Goal: Transaction & Acquisition: Obtain resource

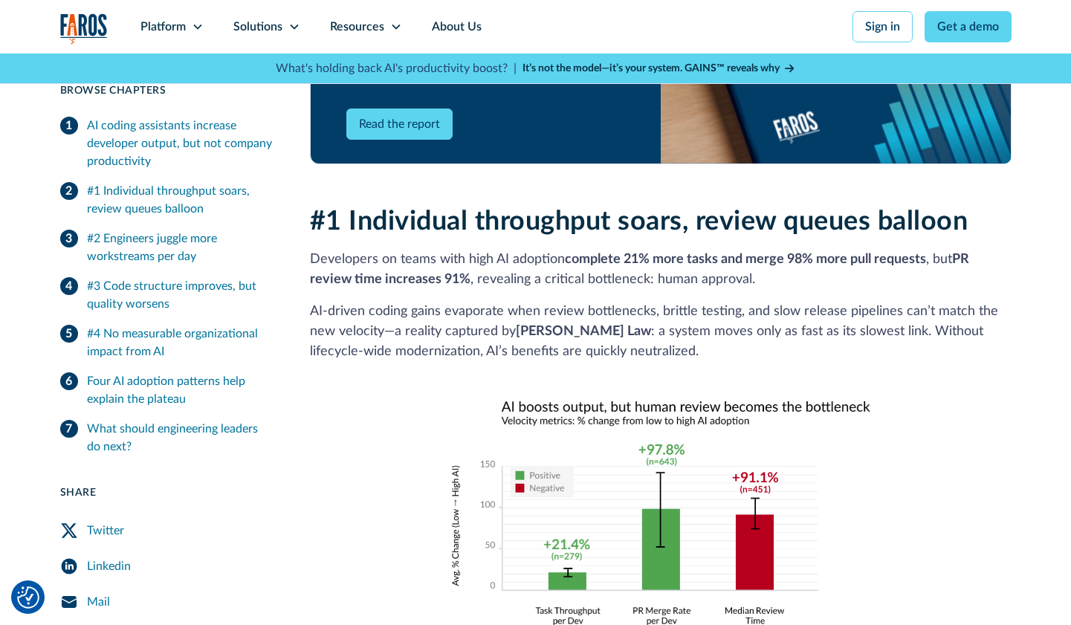
scroll to position [1016, 0]
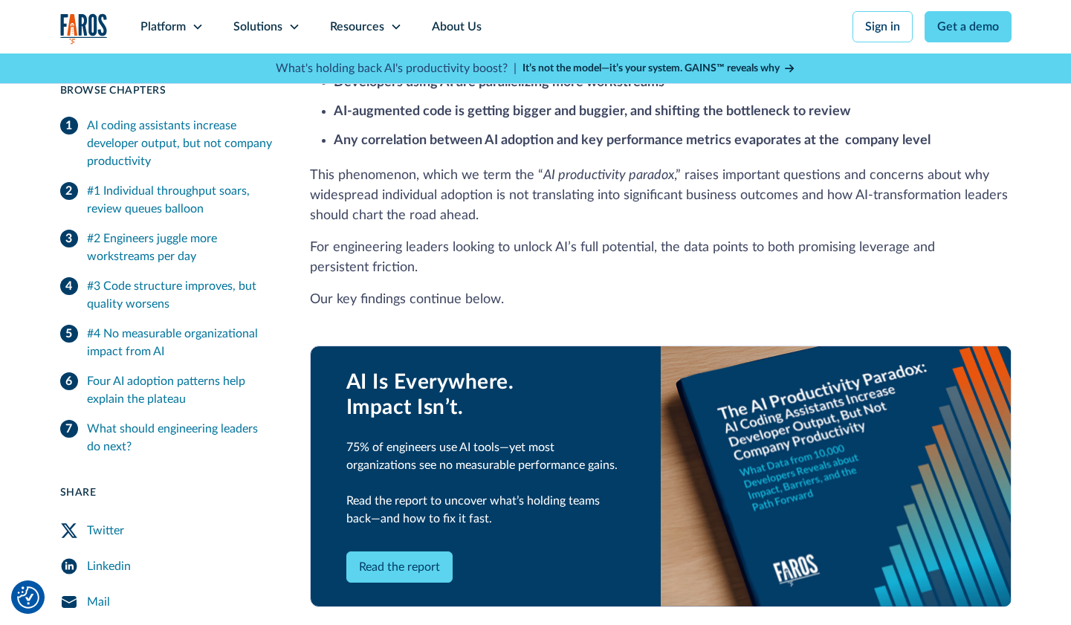
click at [204, 137] on div "AI coding assistants increase developer output, but not company productivity" at bounding box center [180, 143] width 187 height 53
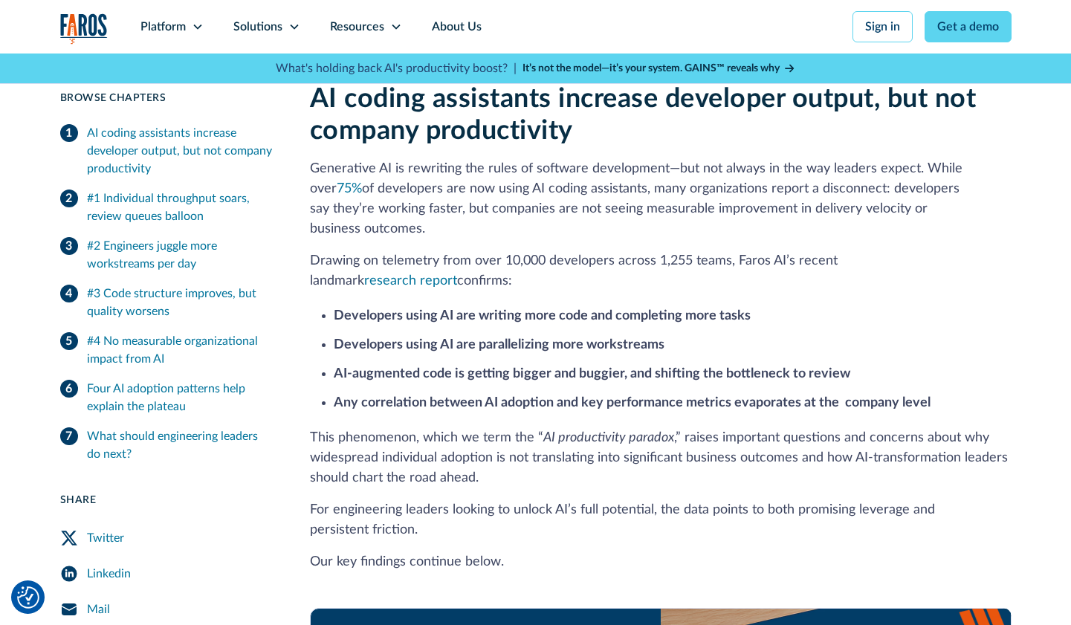
click at [173, 195] on div "#1 Individual throughput soars, review queues balloon" at bounding box center [180, 207] width 187 height 36
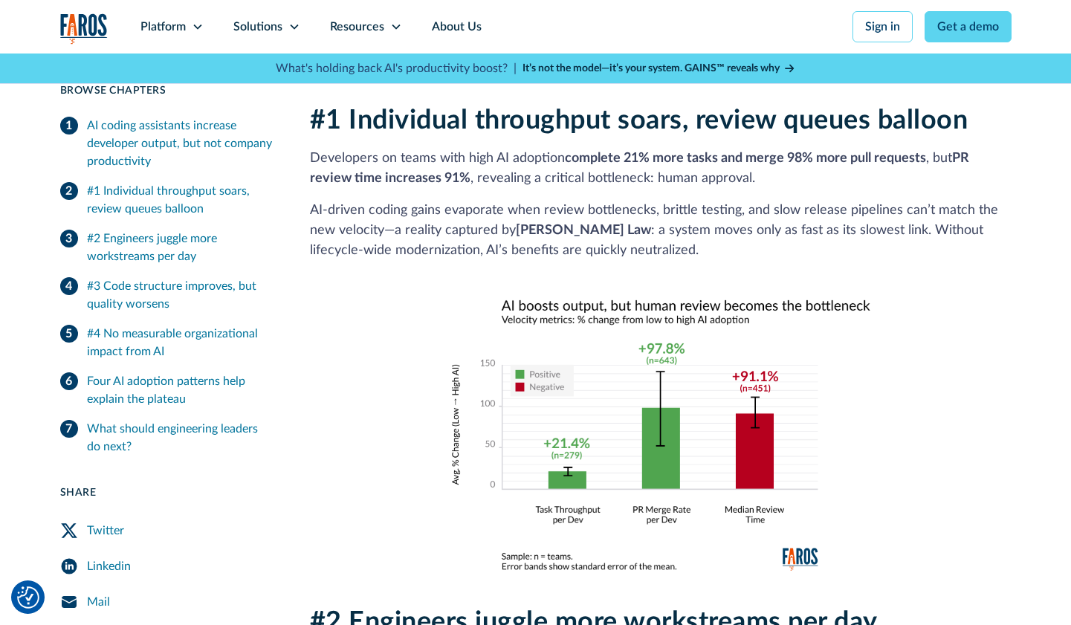
scroll to position [1132, 0]
click at [196, 207] on div "#1 Individual throughput soars, review queues balloon" at bounding box center [180, 200] width 187 height 36
click at [195, 247] on div "#2 Engineers juggle more workstreams per day" at bounding box center [180, 248] width 187 height 36
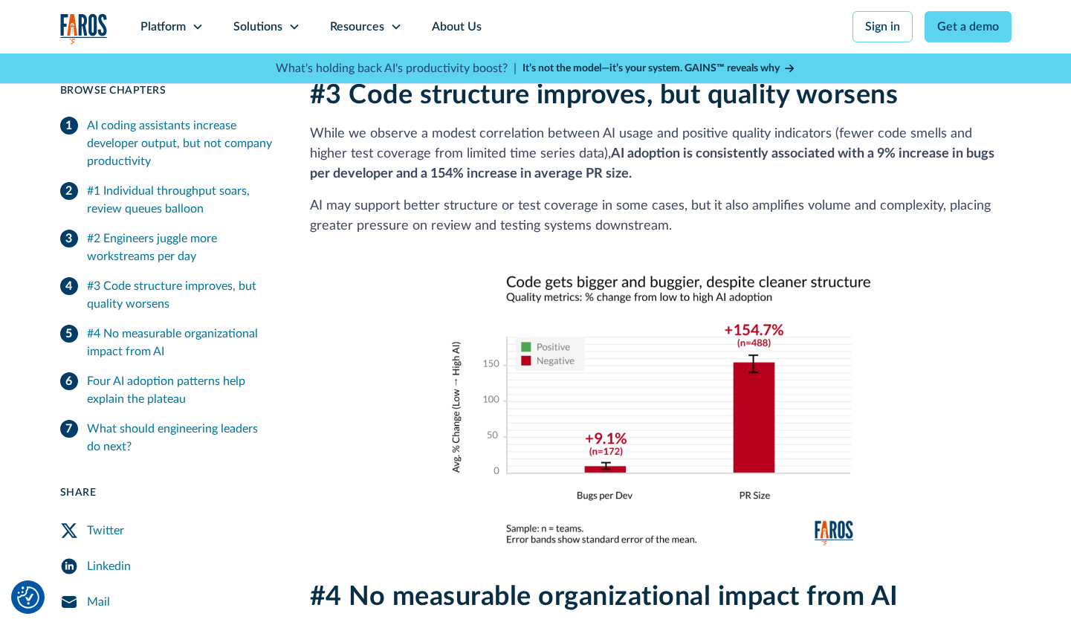
scroll to position [2080, 0]
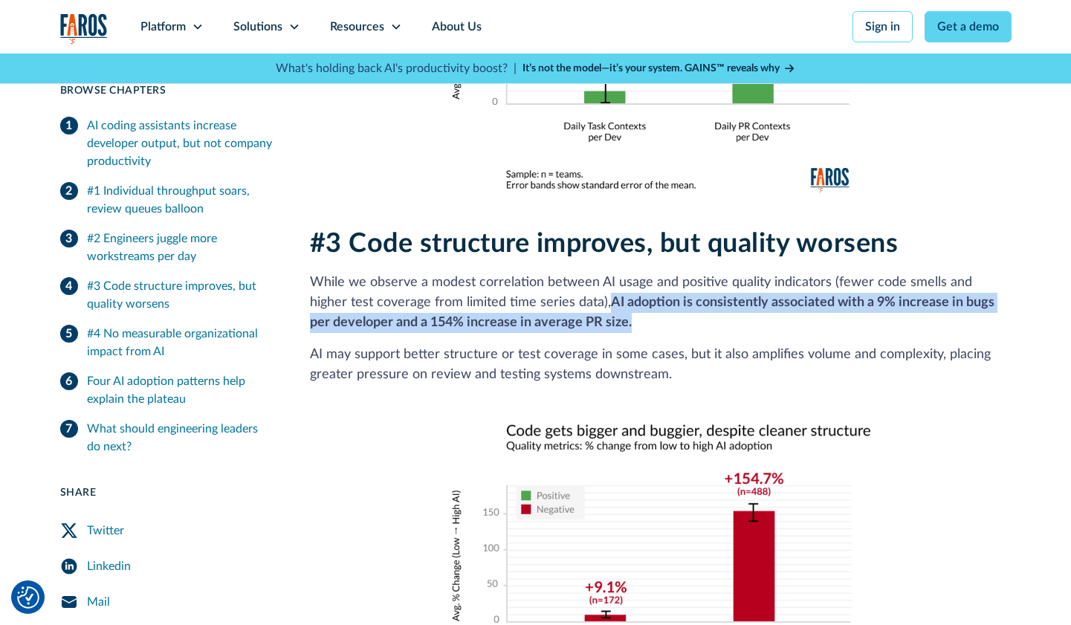
drag, startPoint x: 588, startPoint y: 303, endPoint x: 600, endPoint y: 303, distance: 11.9
click at [571, 277] on p "While we observe a modest correlation between AI usage and positive quality ind…" at bounding box center [660, 303] width 701 height 60
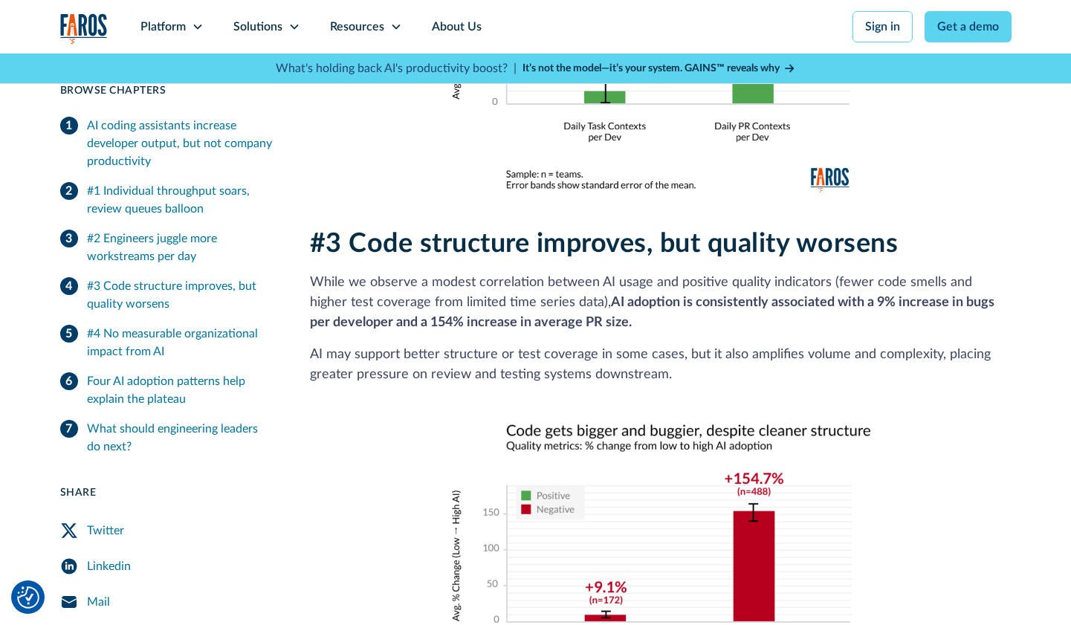
drag, startPoint x: 614, startPoint y: 308, endPoint x: 624, endPoint y: 305, distance: 11.0
click at [614, 308] on p "While we observe a modest correlation between AI usage and positive quality ind…" at bounding box center [660, 303] width 701 height 60
drag, startPoint x: 465, startPoint y: 300, endPoint x: 403, endPoint y: 300, distance: 61.7
click at [403, 300] on p "While we observe a modest correlation between AI usage and positive quality ind…" at bounding box center [660, 303] width 701 height 60
click at [457, 311] on p "While we observe a modest correlation between AI usage and positive quality ind…" at bounding box center [660, 303] width 701 height 60
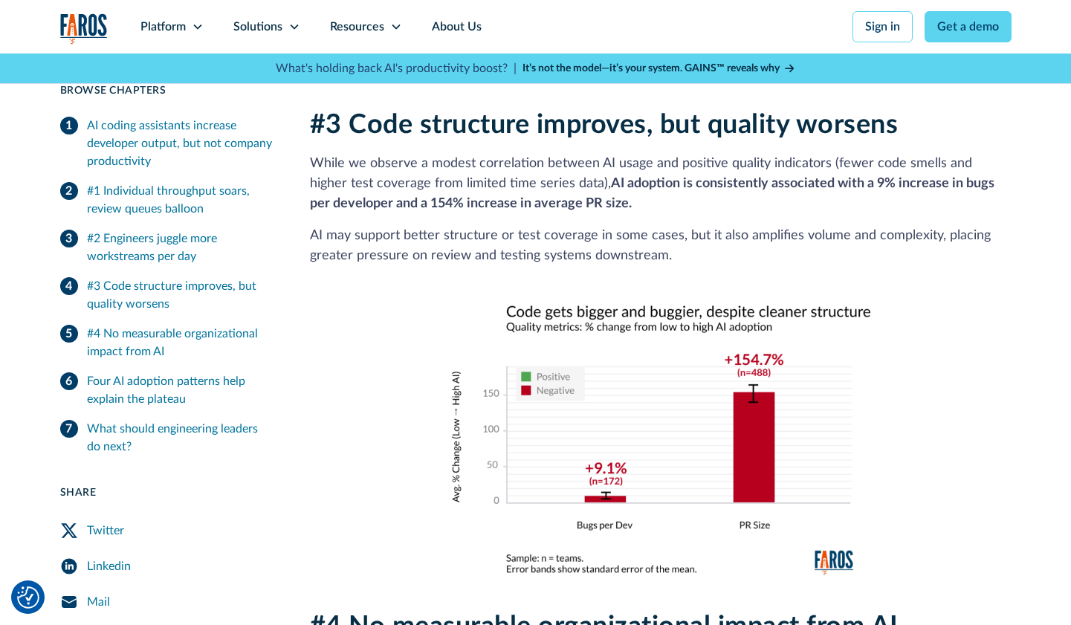
scroll to position [2229, 0]
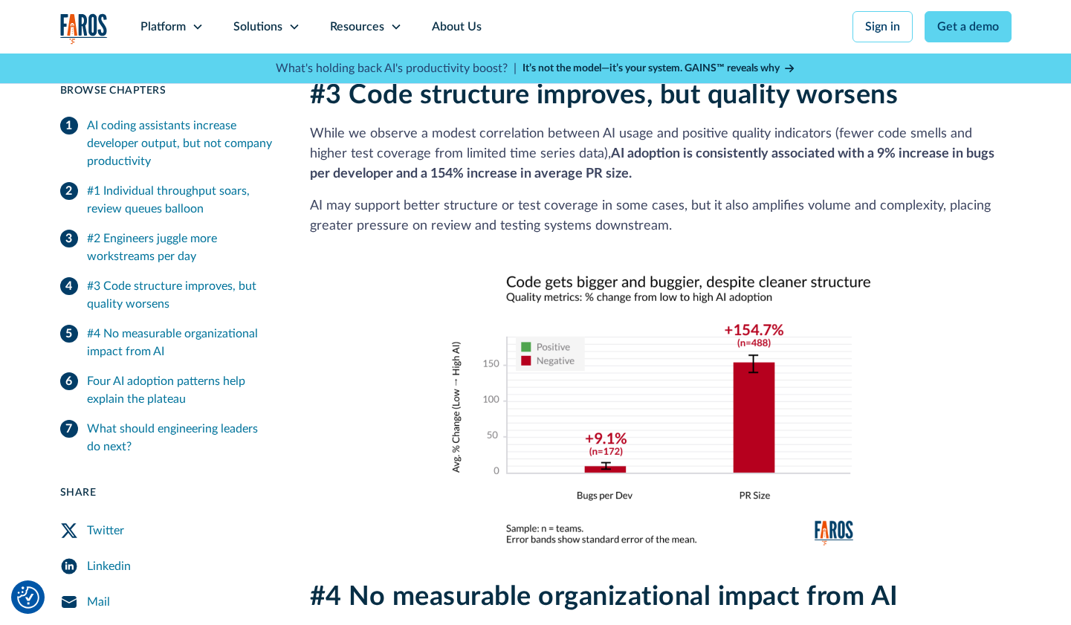
click at [213, 340] on div "#4 No measurable organizational impact from AI" at bounding box center [180, 343] width 187 height 36
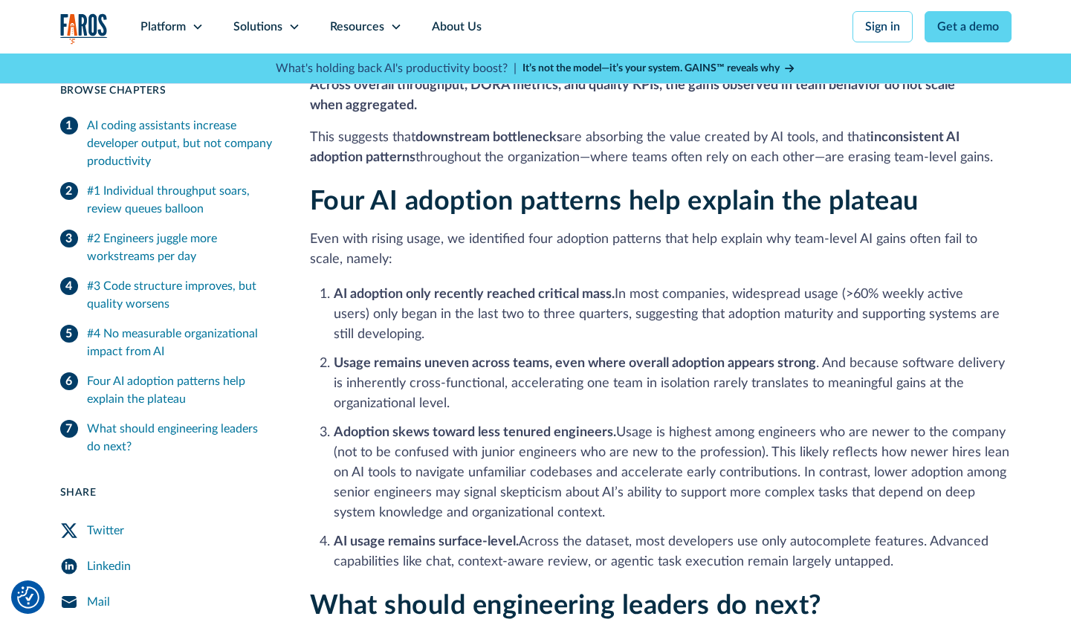
scroll to position [2855, 0]
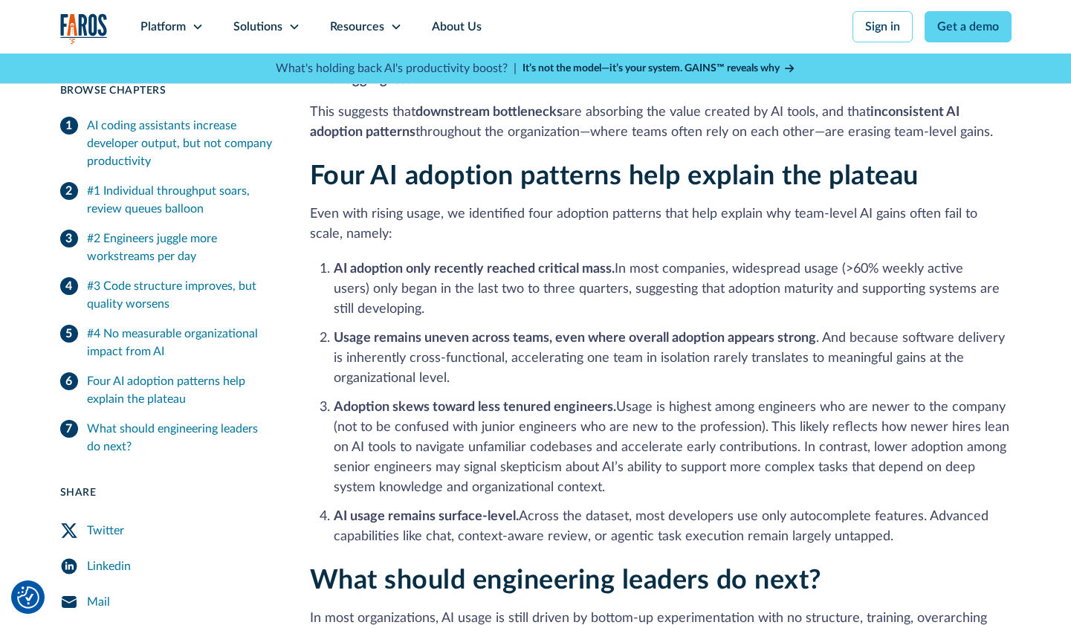
click at [705, 331] on strong "Usage remains uneven across teams, even where overall adoption appears strong" at bounding box center [575, 337] width 482 height 13
click at [497, 400] on strong "Adoption skews toward less tenured engineers." at bounding box center [475, 406] width 282 height 13
drag, startPoint x: 617, startPoint y: 391, endPoint x: 334, endPoint y: 392, distance: 282.3
click at [334, 397] on li "Adoption skews toward less tenured engineers. Usage is highest among engineers …" at bounding box center [673, 447] width 678 height 100
copy li "Adoption skews toward less tenured engineers."
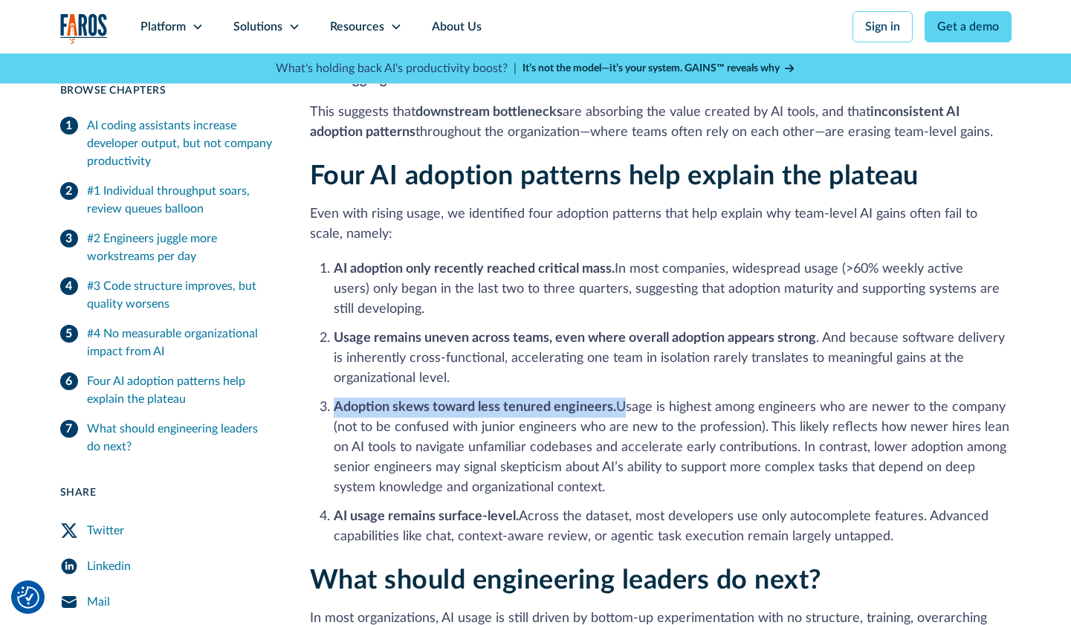
copy li "Adoption skews toward less tenured engineers."
click at [442, 400] on strong "Adoption skews toward less tenured engineers." at bounding box center [475, 406] width 282 height 13
drag, startPoint x: 616, startPoint y: 392, endPoint x: 326, endPoint y: 386, distance: 289.8
click at [334, 397] on li "Adoption skews toward less tenured engineers. Usage is highest among engineers …" at bounding box center [673, 447] width 678 height 100
click at [559, 408] on li "Adoption skews toward less tenured engineers. Usage is highest among engineers …" at bounding box center [673, 447] width 678 height 100
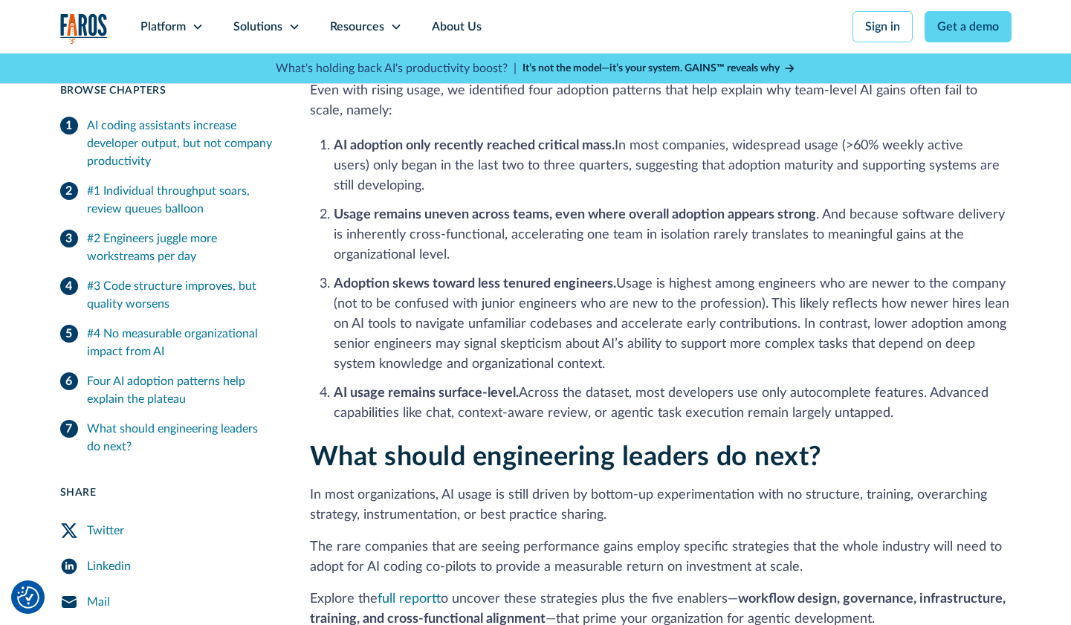
scroll to position [3004, 0]
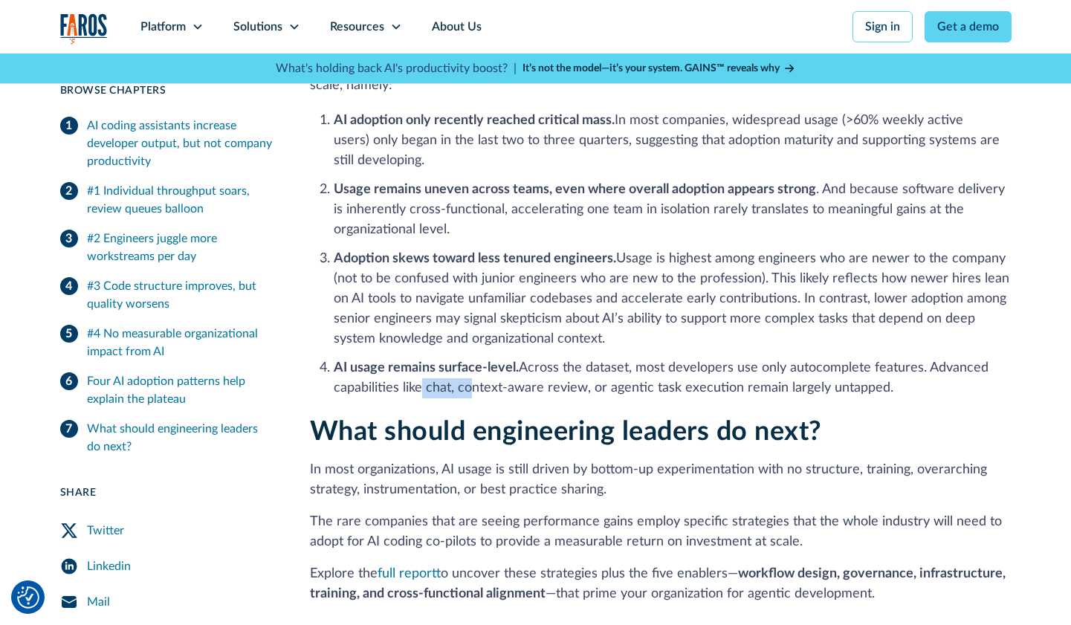
drag, startPoint x: 447, startPoint y: 375, endPoint x: 490, endPoint y: 374, distance: 42.4
click at [476, 375] on li "AI usage remains surface-level. Across the dataset, most developers use only au…" at bounding box center [673, 378] width 678 height 40
drag, startPoint x: 513, startPoint y: 371, endPoint x: 527, endPoint y: 372, distance: 14.1
click at [518, 371] on li "AI usage remains surface-level. Across the dataset, most developers use only au…" at bounding box center [673, 378] width 678 height 40
drag, startPoint x: 611, startPoint y: 372, endPoint x: 659, endPoint y: 367, distance: 47.8
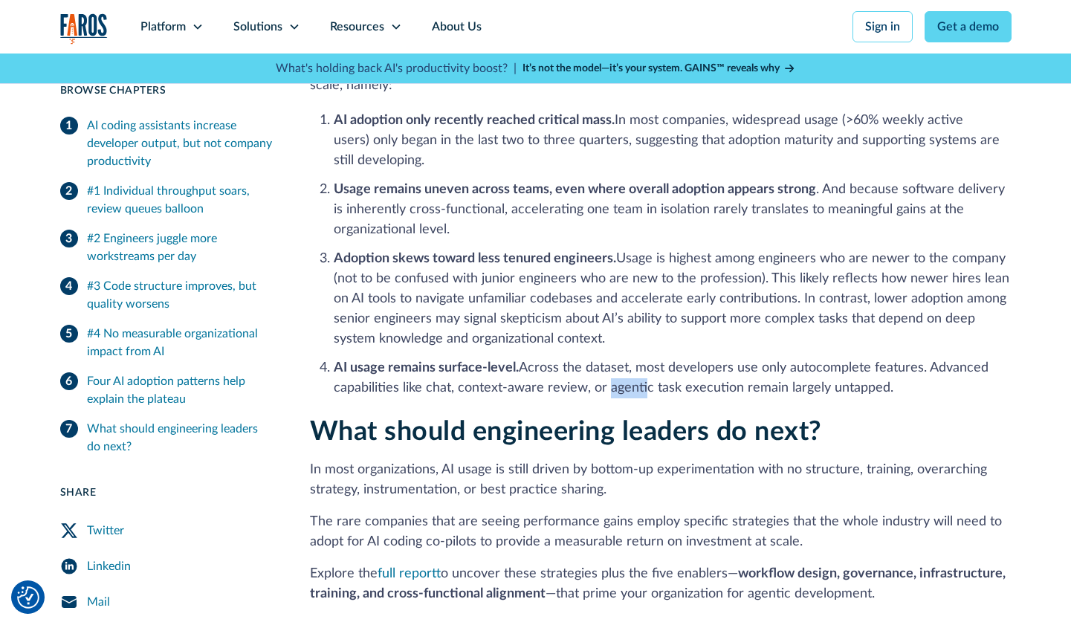
click at [657, 368] on li "AI usage remains surface-level. Across the dataset, most developers use only au…" at bounding box center [673, 378] width 678 height 40
click at [685, 366] on li "AI usage remains surface-level. Across the dataset, most developers use only au…" at bounding box center [673, 378] width 678 height 40
drag, startPoint x: 868, startPoint y: 368, endPoint x: 463, endPoint y: 364, distance: 405.6
click at [464, 364] on li "AI usage remains surface-level. Across the dataset, most developers use only au…" at bounding box center [673, 378] width 678 height 40
click at [461, 364] on li "AI usage remains surface-level. Across the dataset, most developers use only au…" at bounding box center [673, 378] width 678 height 40
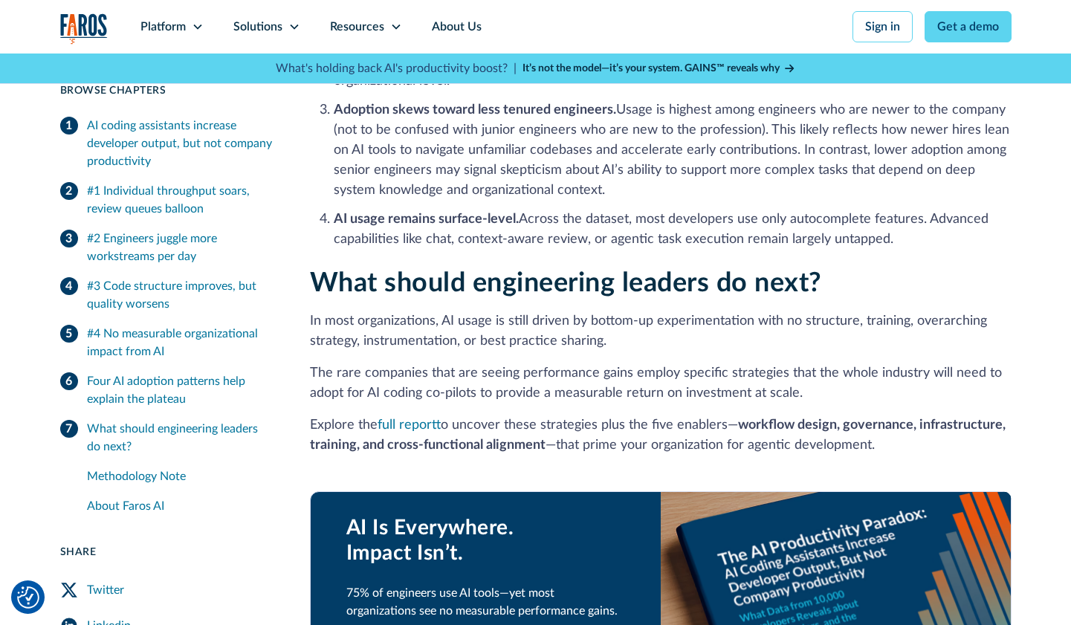
scroll to position [3301, 0]
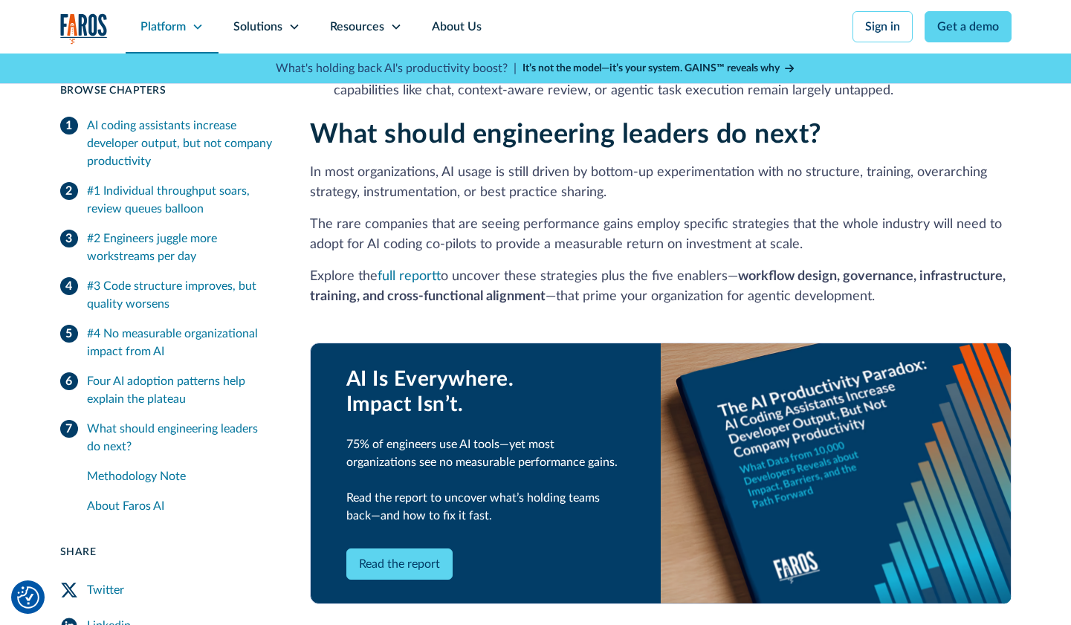
click at [189, 25] on div "Platform" at bounding box center [172, 26] width 93 height 53
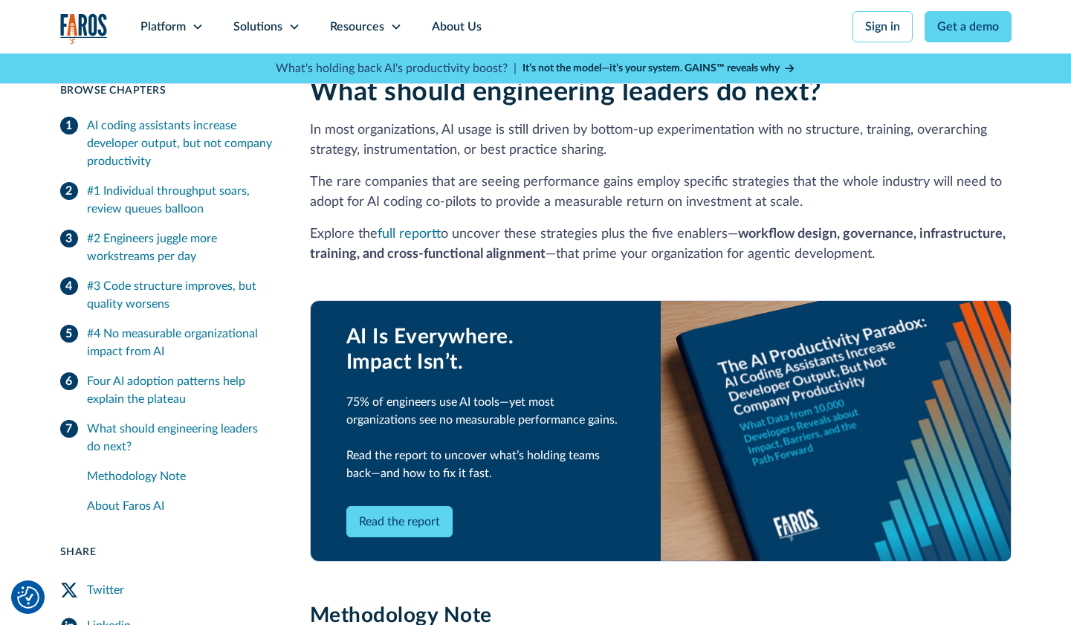
click at [503, 227] on strong "workflow design, governance, infrastructure, training, and cross‑functional ali…" at bounding box center [657, 243] width 695 height 33
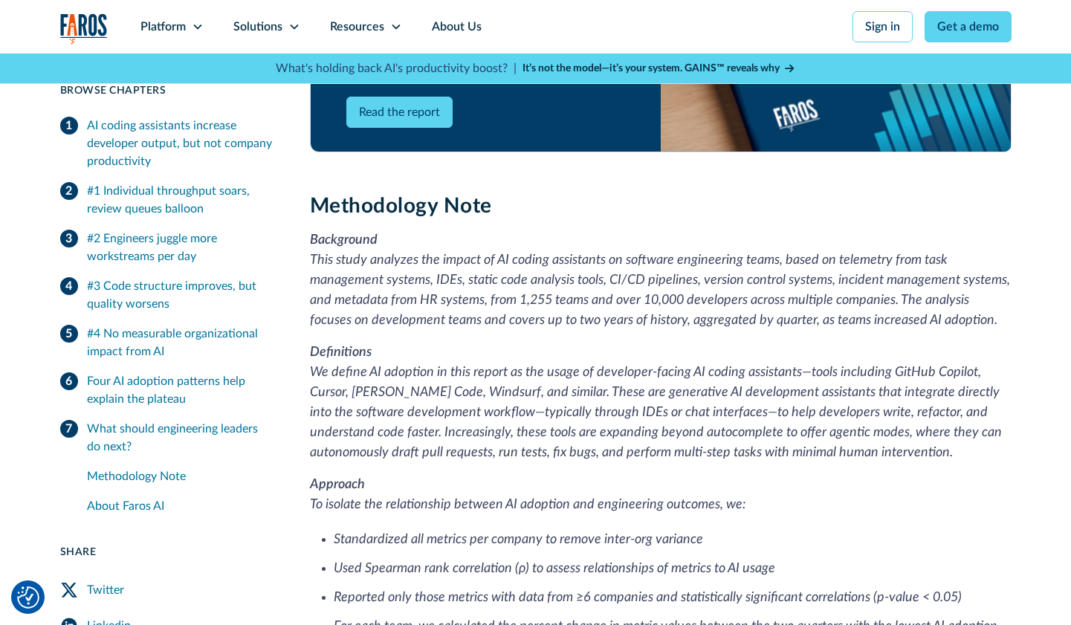
click at [504, 262] on em "This study analyzes the impact of AI coding assistants on software engineering …" at bounding box center [660, 290] width 700 height 74
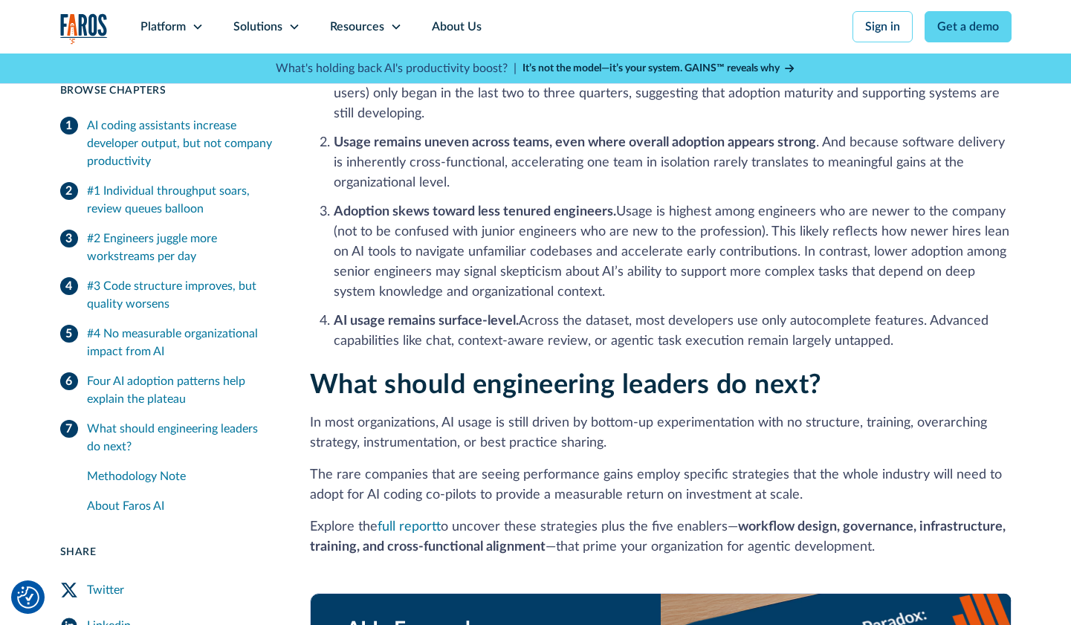
scroll to position [2845, 0]
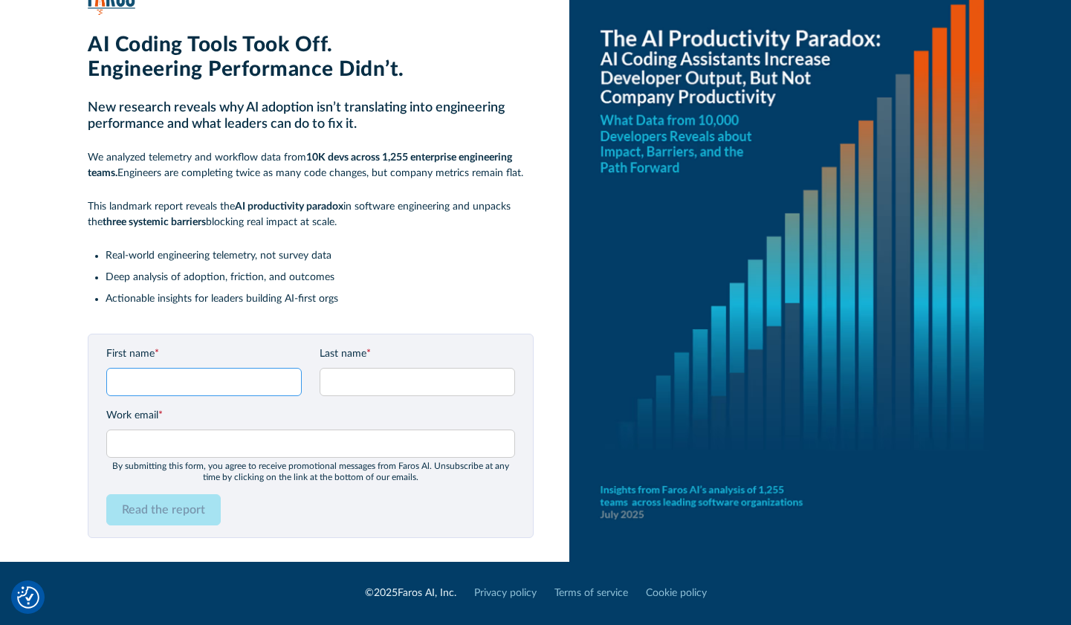
drag, startPoint x: 212, startPoint y: 390, endPoint x: 229, endPoint y: 385, distance: 17.9
click at [212, 390] on input "First name *" at bounding box center [203, 382] width 195 height 28
type input "Tassio"
type input "[PERSON_NAME]"
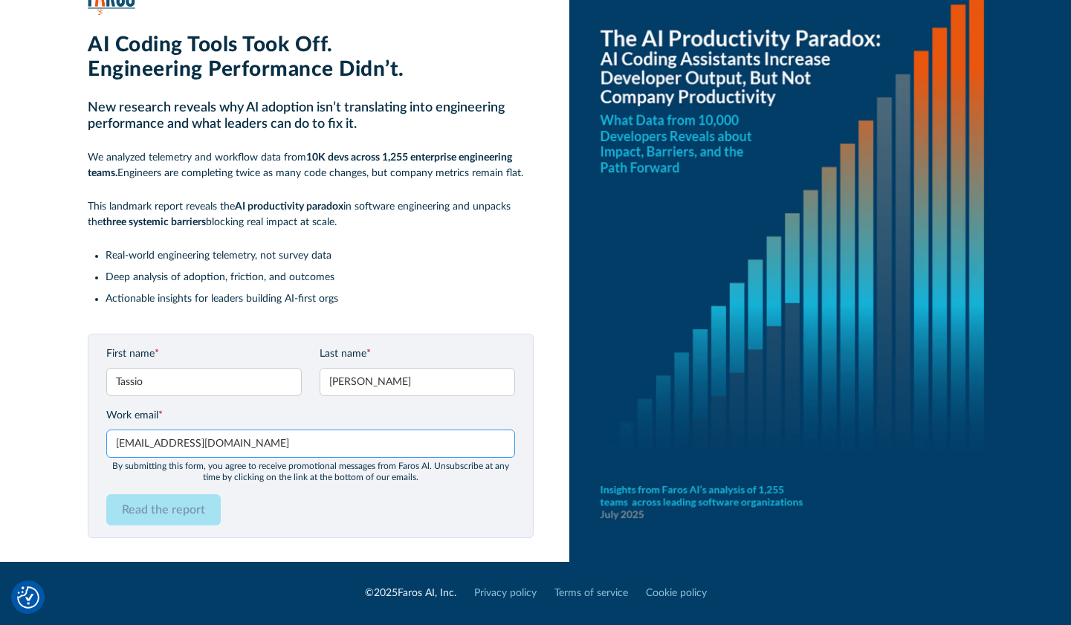
type input "[EMAIL_ADDRESS][DOMAIN_NAME]"
click at [161, 515] on input "Read the report" at bounding box center [163, 509] width 114 height 31
